Goal: Find specific page/section: Find specific page/section

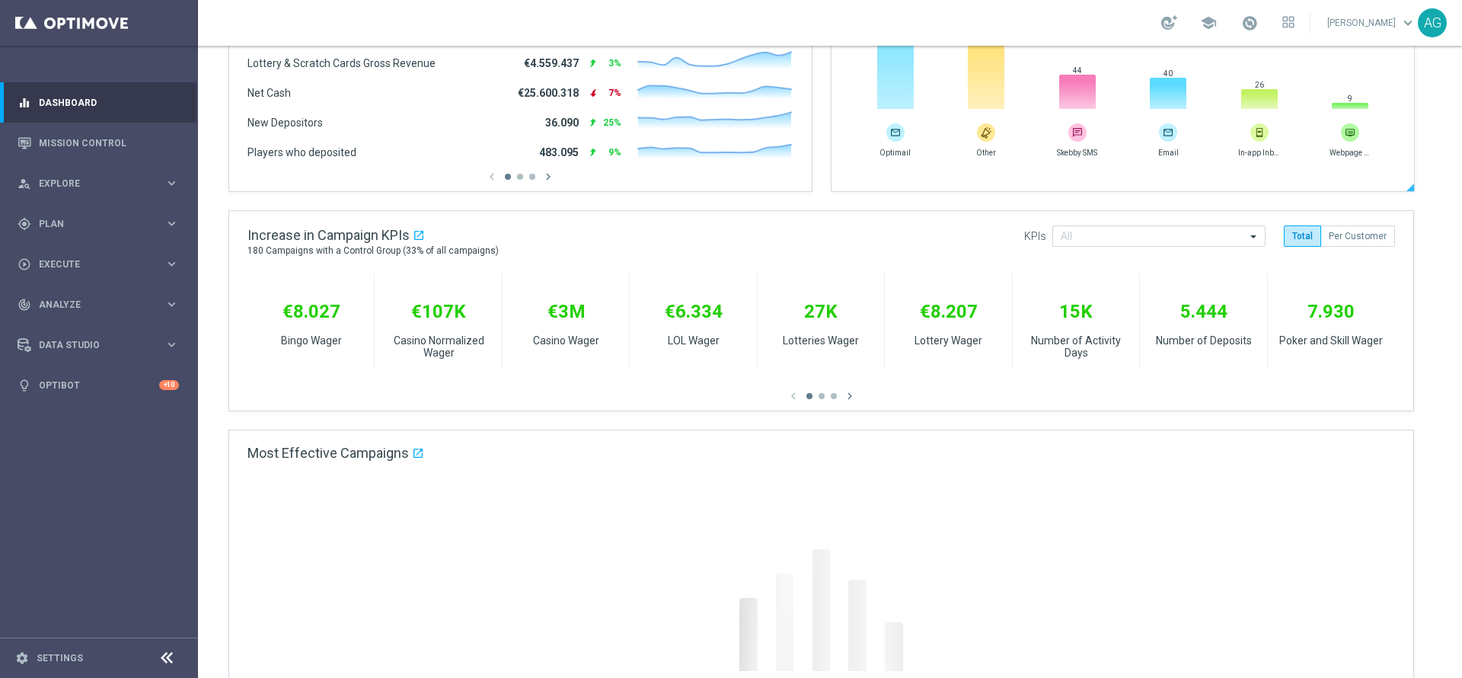
scroll to position [401, 0]
